Goal: Find specific page/section: Find specific page/section

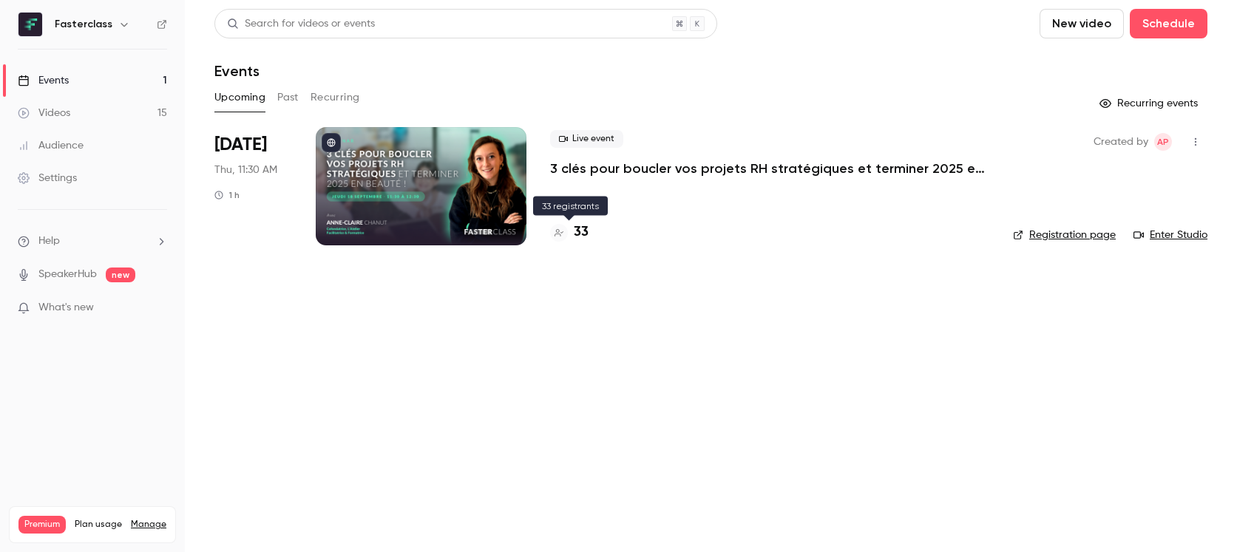
click at [577, 230] on h4 "33" at bounding box center [581, 233] width 15 height 20
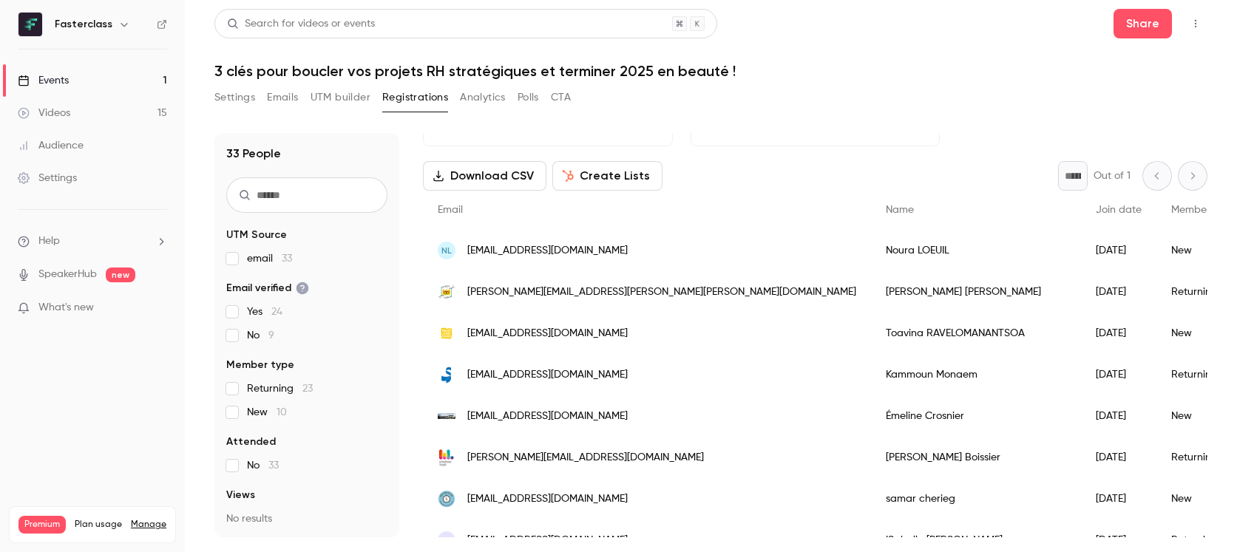
scroll to position [45, 0]
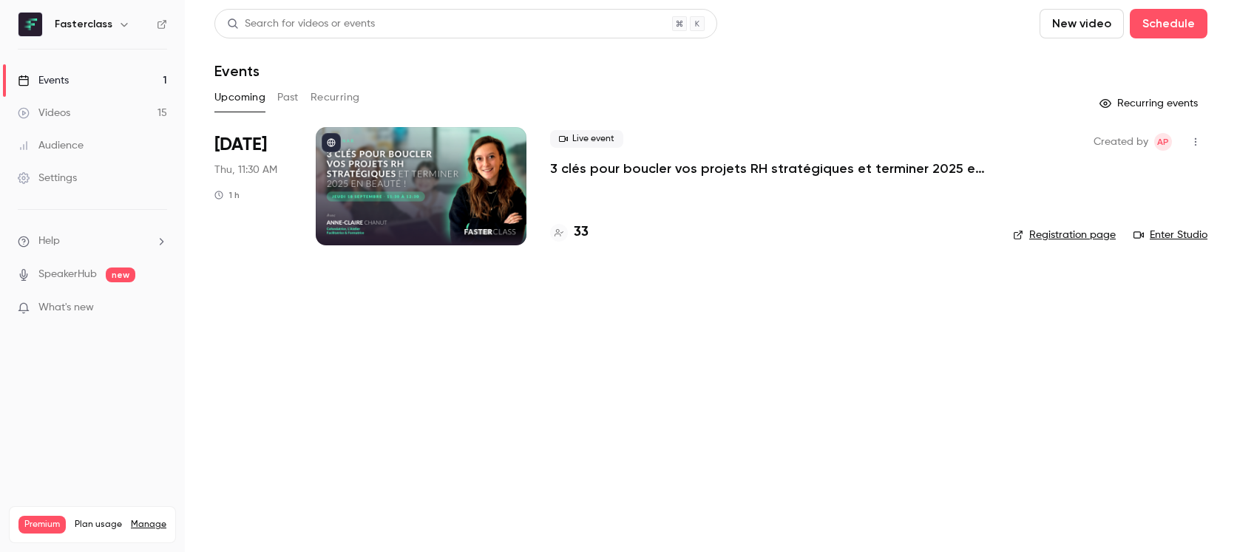
click at [587, 229] on h4 "33" at bounding box center [581, 233] width 15 height 20
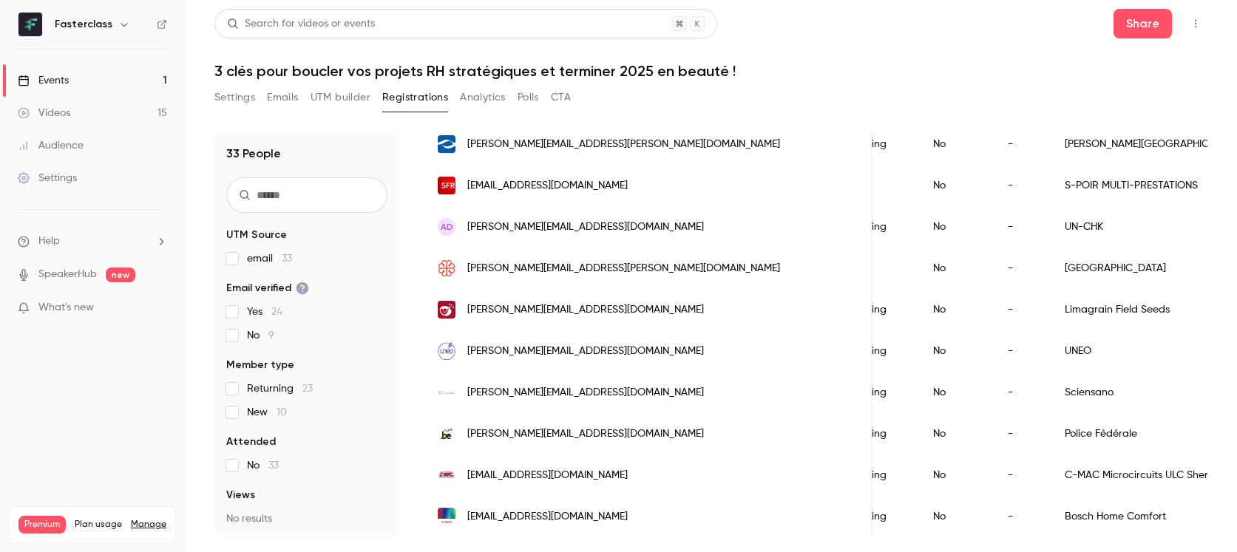
scroll to position [0, 364]
